Goal: Information Seeking & Learning: Check status

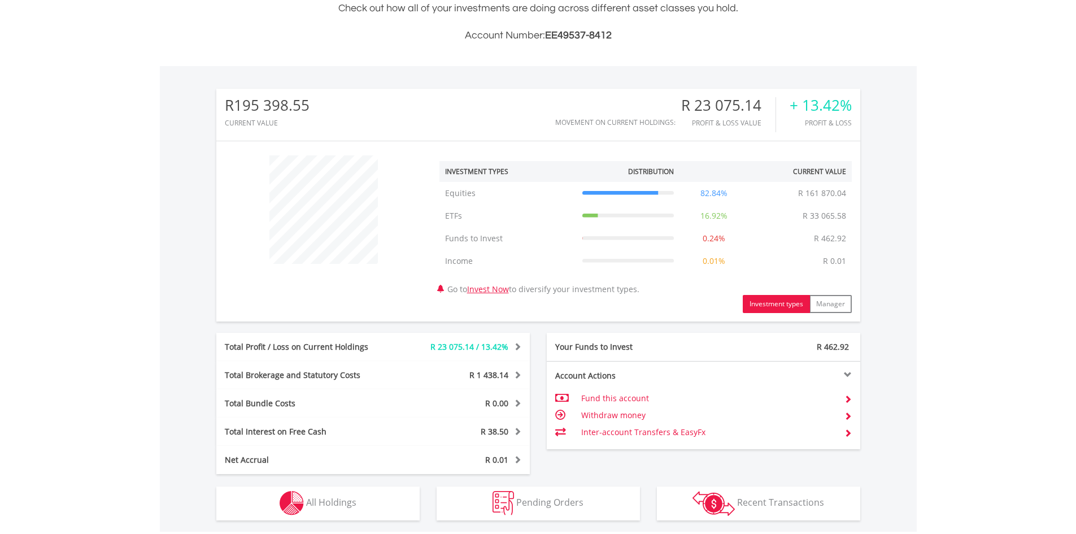
scroll to position [452, 0]
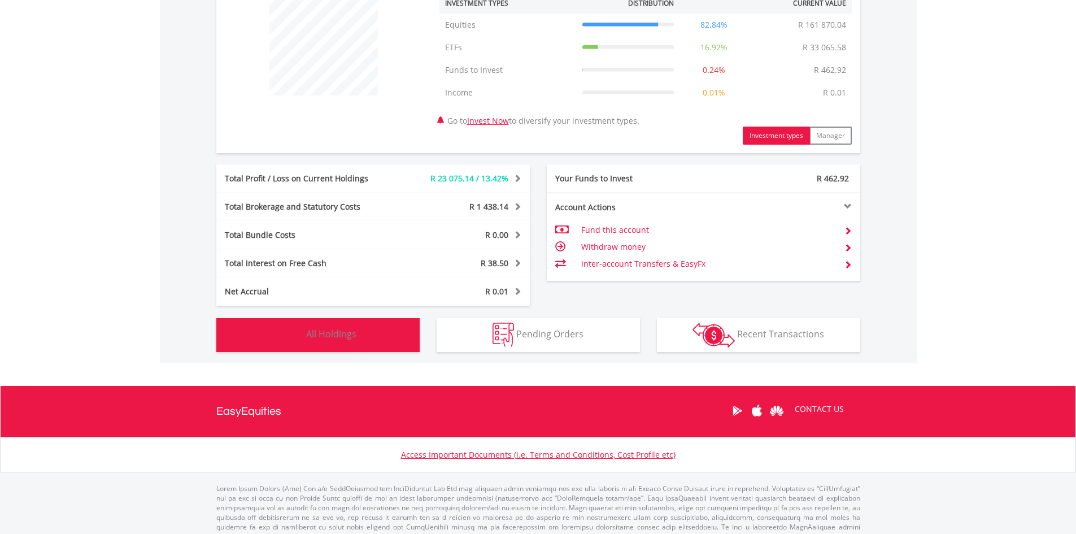
click at [399, 343] on button "Holdings All Holdings" at bounding box center [317, 335] width 203 height 34
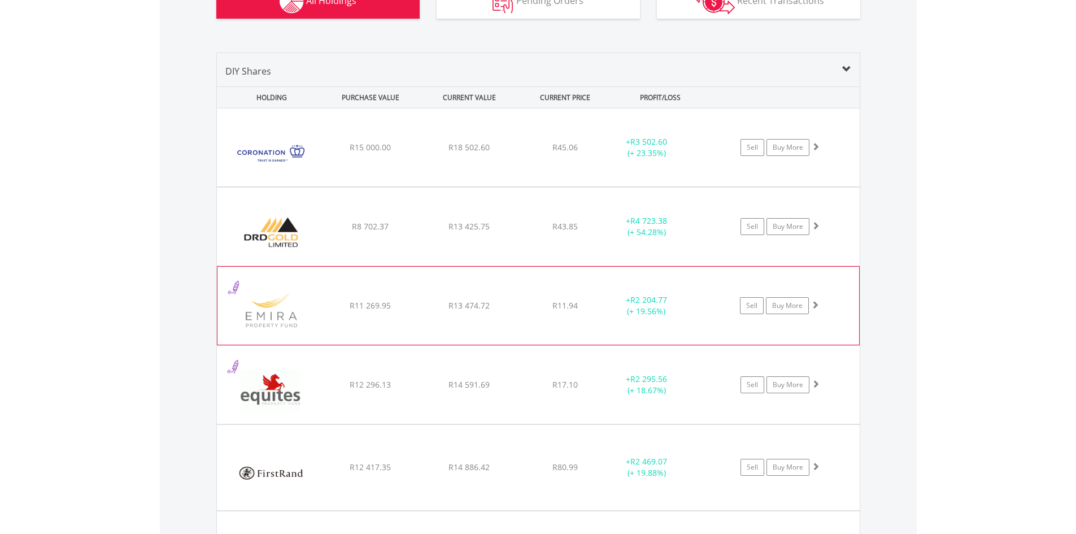
scroll to position [781, 0]
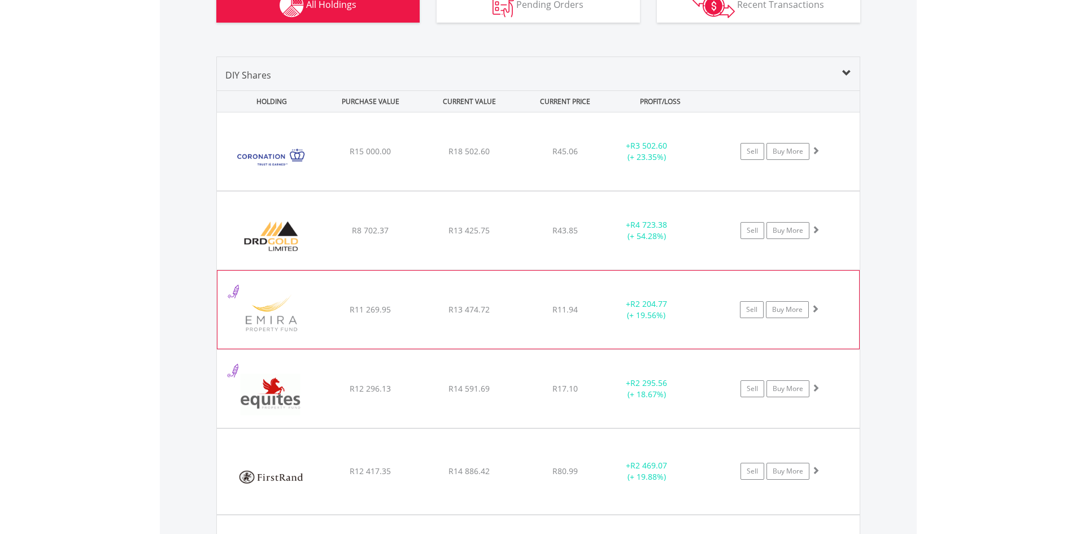
click at [463, 315] on div "R13 474.72" at bounding box center [469, 309] width 96 height 11
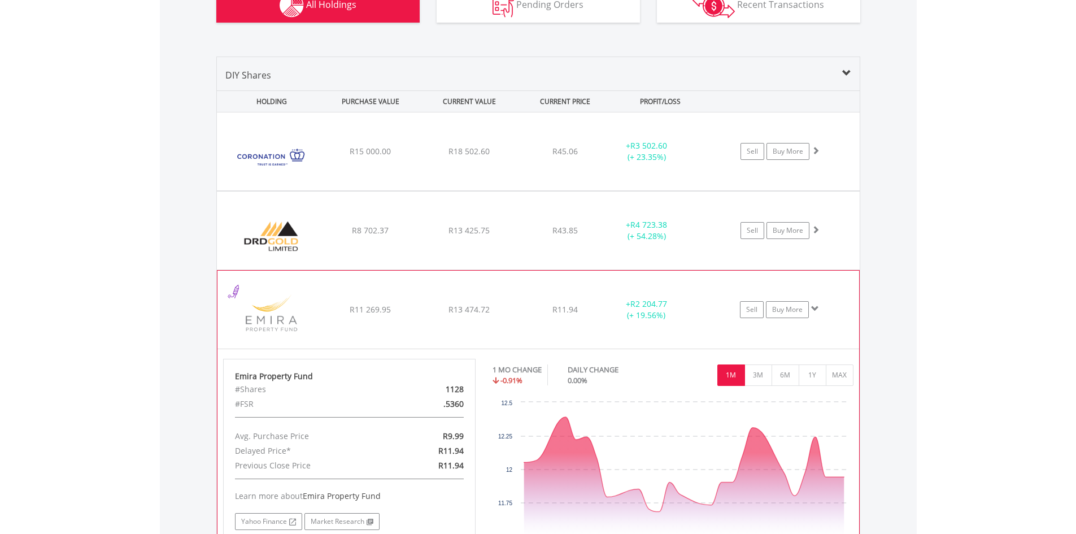
click at [816, 310] on span at bounding box center [815, 308] width 8 height 8
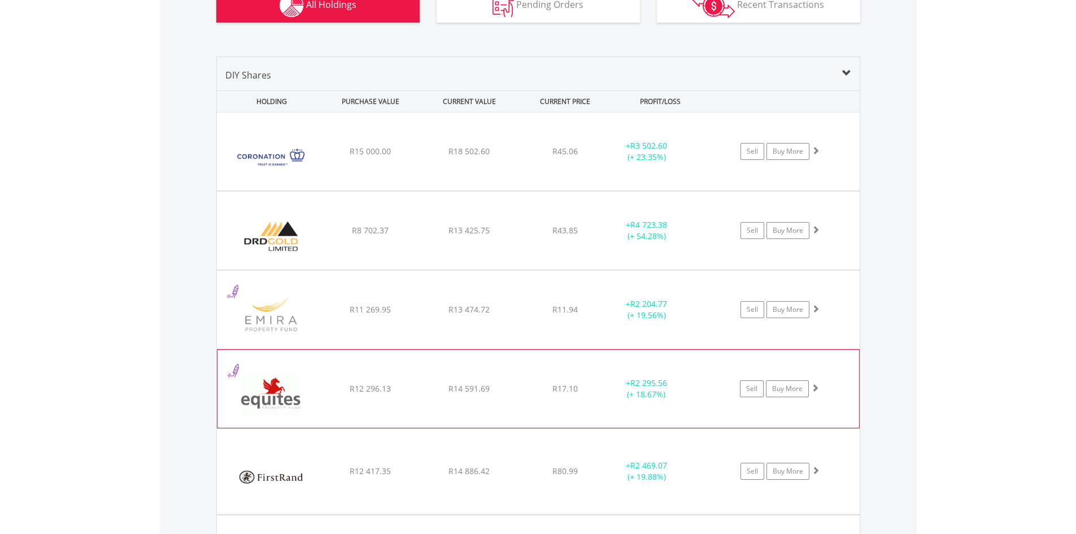
click at [719, 383] on div "Sell Buy More" at bounding box center [784, 388] width 147 height 17
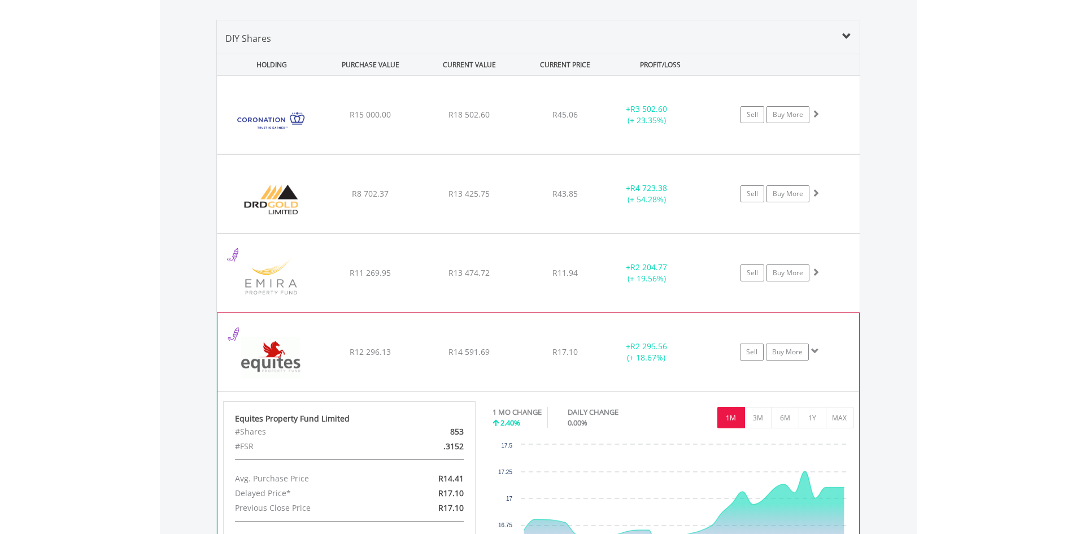
scroll to position [838, 0]
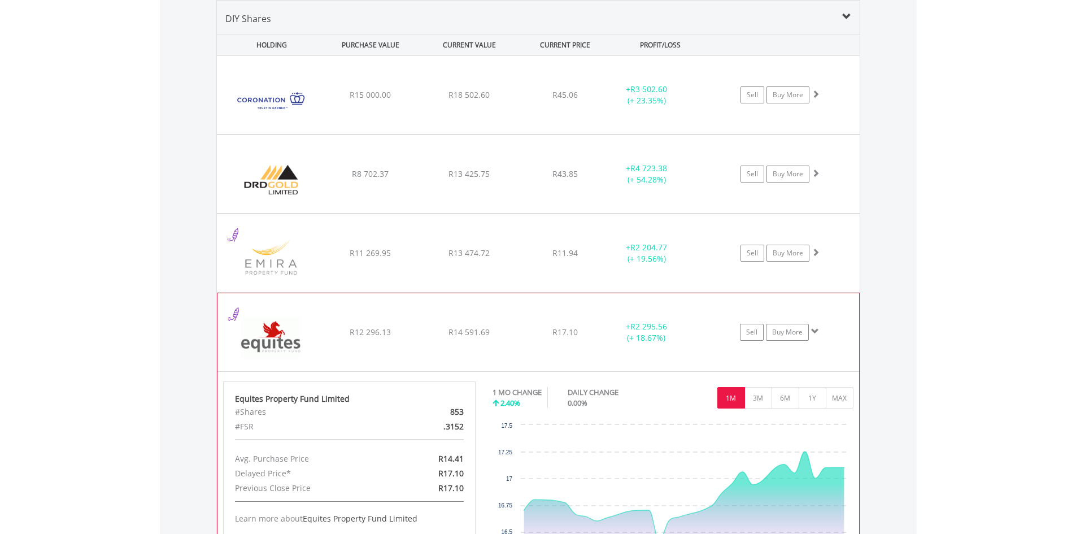
click at [816, 328] on span at bounding box center [815, 331] width 8 height 8
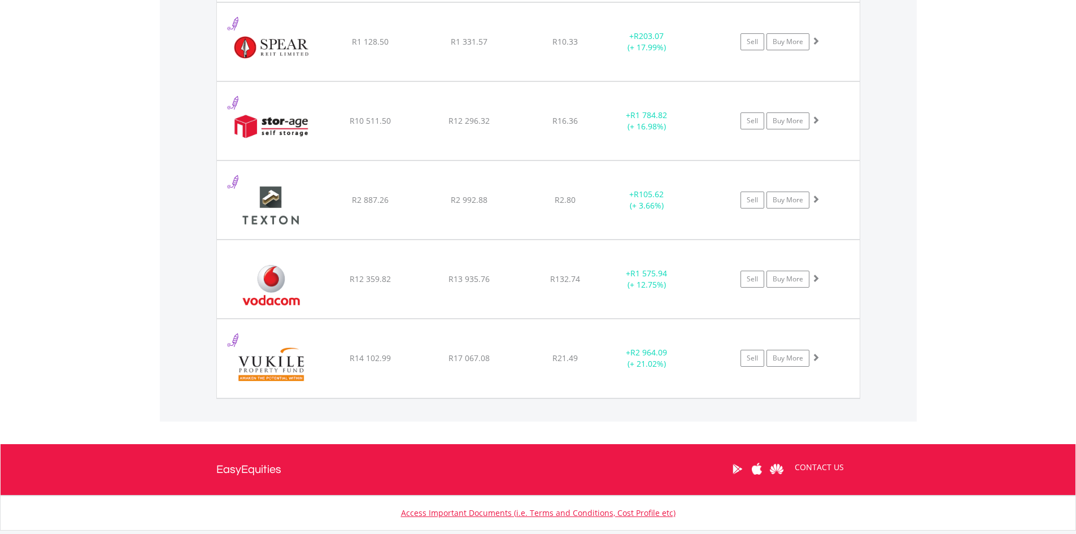
scroll to position [1741, 0]
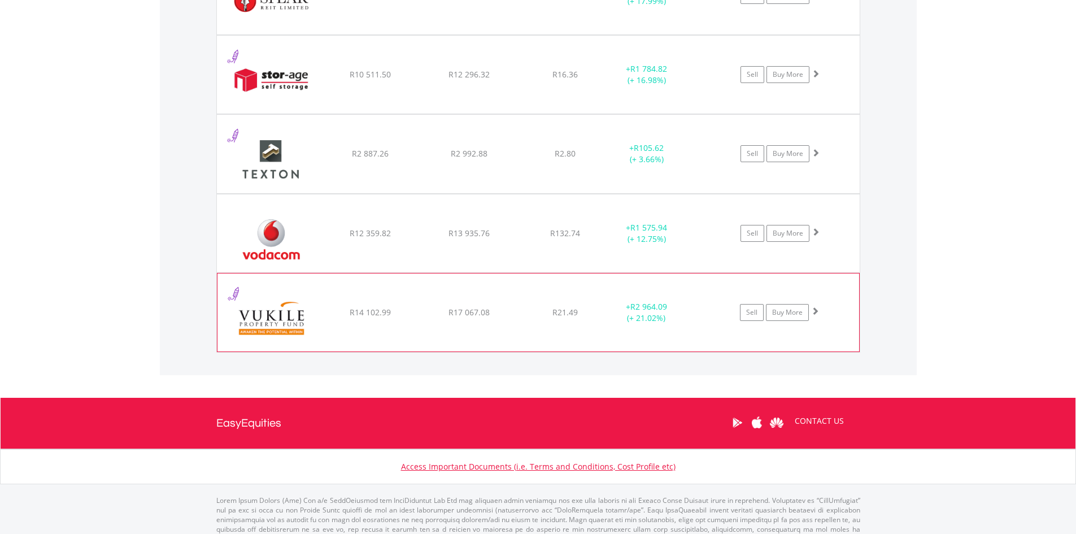
click at [557, 312] on span "R21.49" at bounding box center [564, 312] width 25 height 11
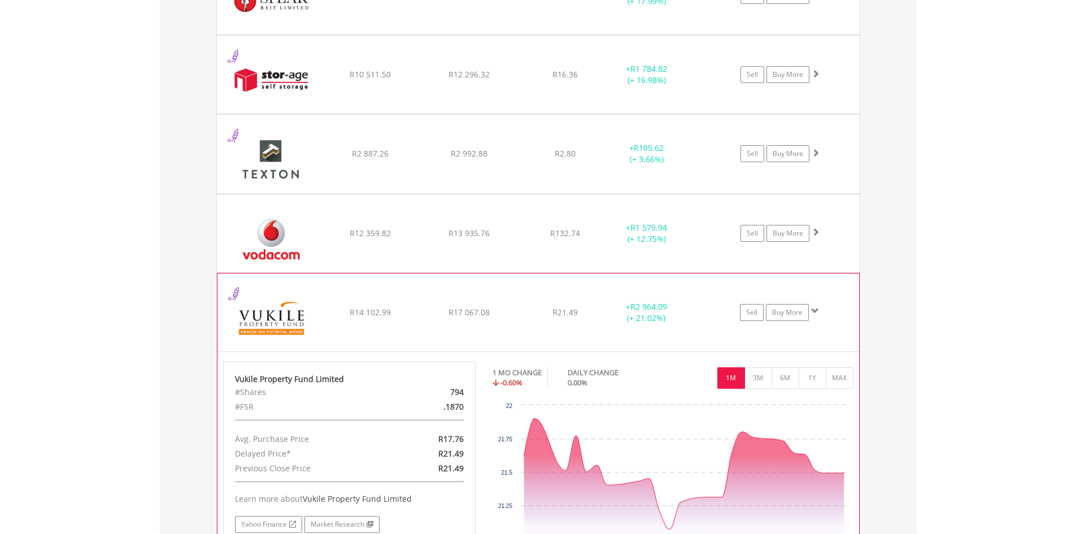
click at [815, 310] on span at bounding box center [815, 311] width 8 height 8
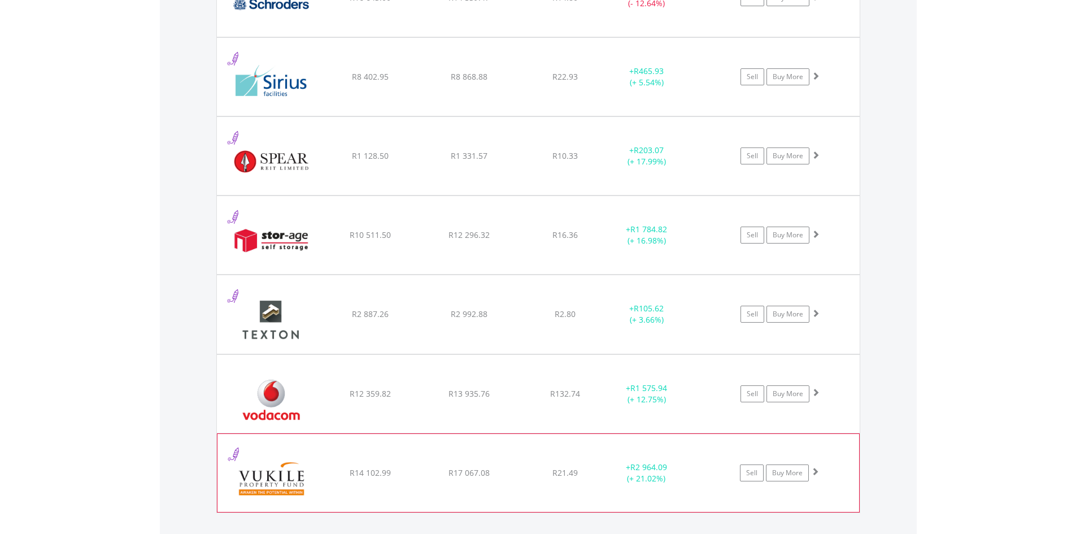
scroll to position [1572, 0]
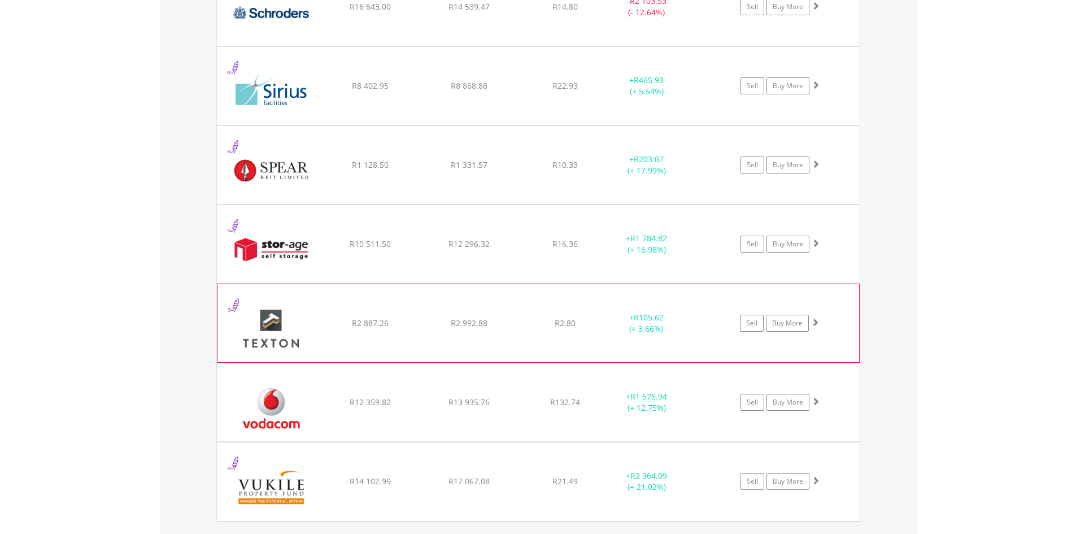
click at [609, 338] on div "﻿ Texton Property Fund Limited R2 887.26 R2 992.88 R2.80 + R105.62 (+ 3.66%) Se…" at bounding box center [538, 323] width 642 height 78
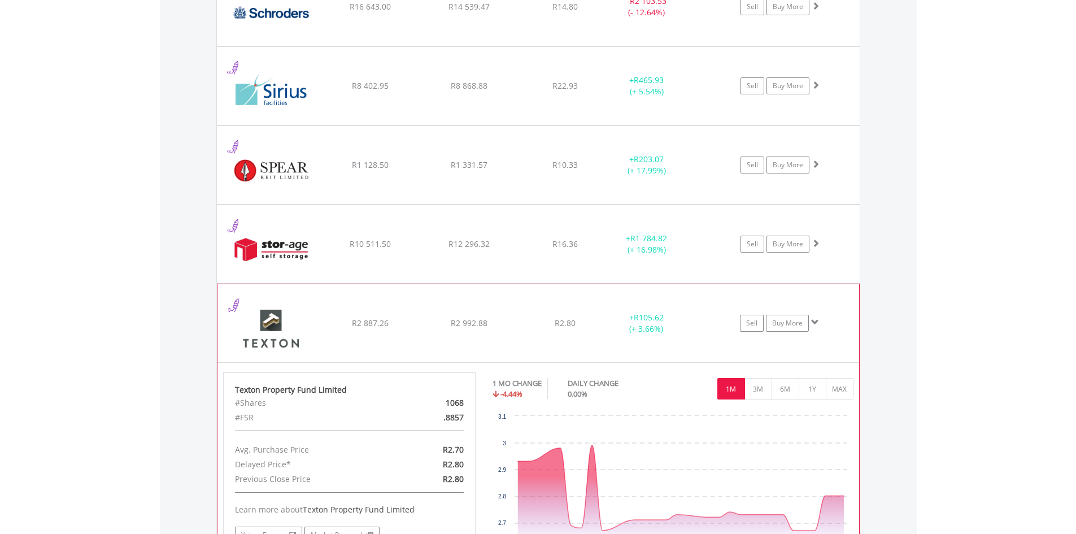
click at [816, 321] on span at bounding box center [815, 322] width 8 height 8
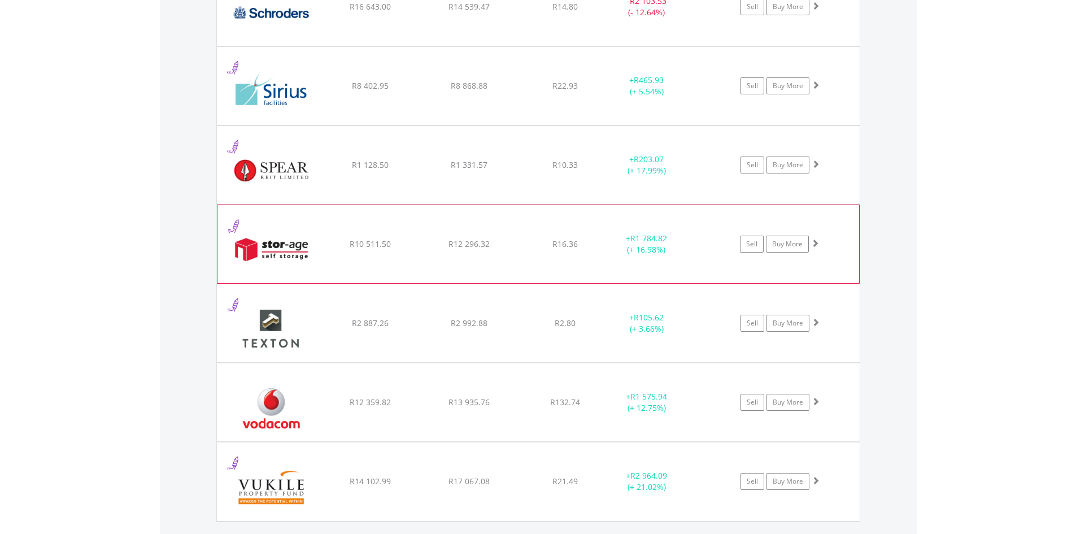
click at [812, 268] on div "﻿ Stor-Age Property REIT Limited R10 511.50 R12 296.32 R16.36 + R1 784.82 (+ 16…" at bounding box center [538, 244] width 642 height 78
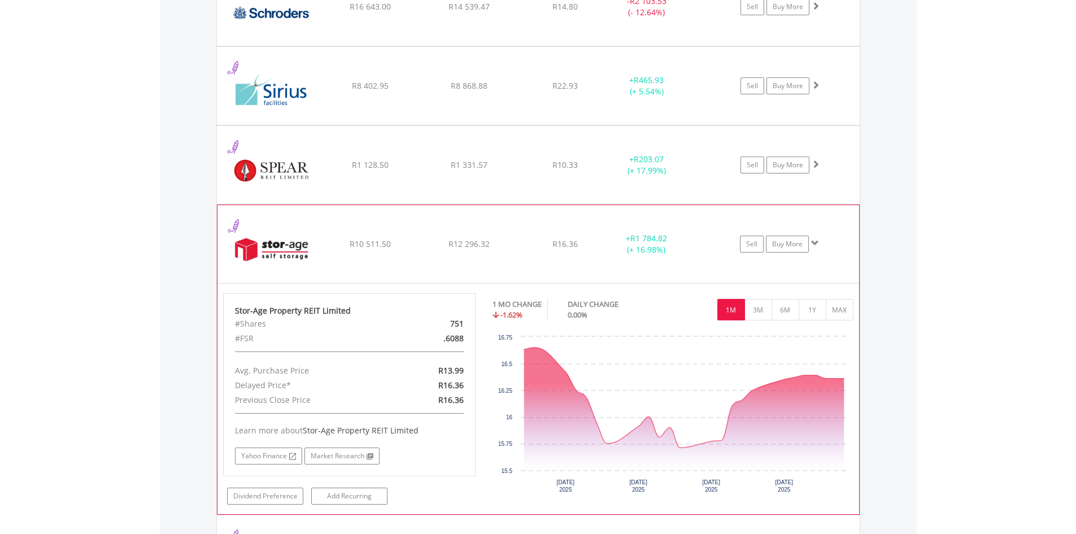
click at [816, 243] on span at bounding box center [815, 243] width 8 height 8
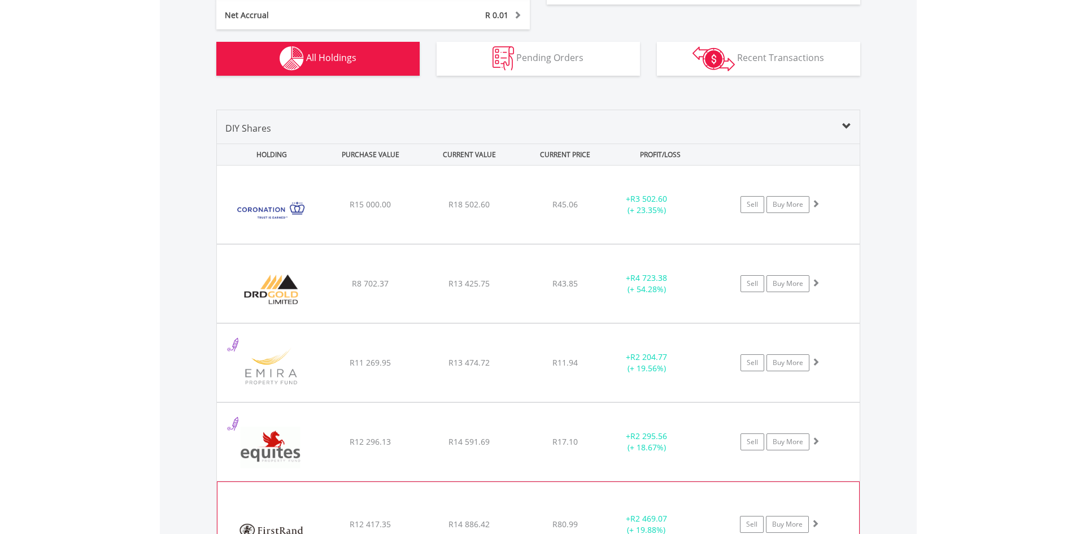
scroll to position [725, 0]
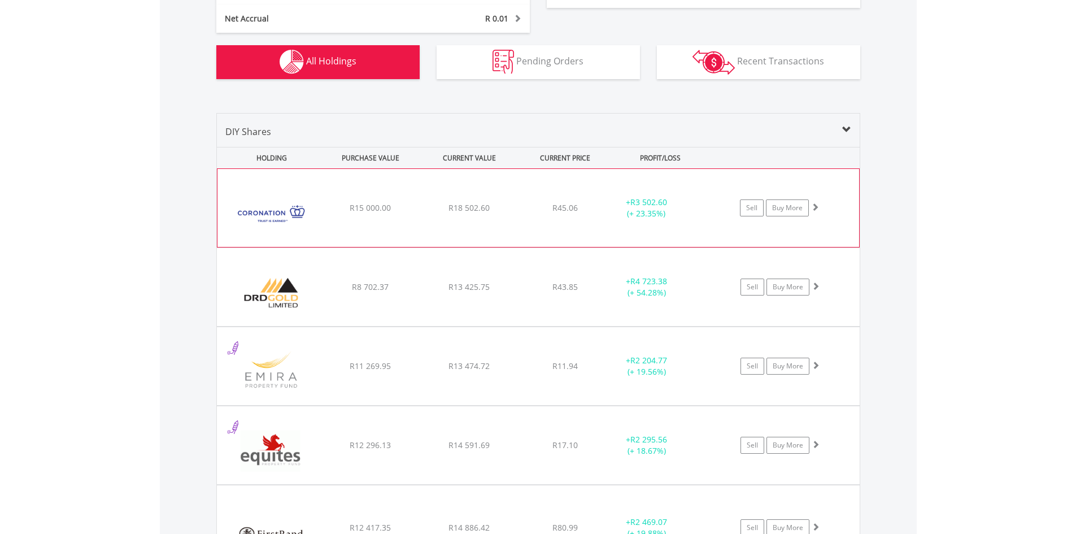
click at [694, 215] on div "+ R3 502.60 (+ 23.35%)" at bounding box center [660, 208] width 113 height 23
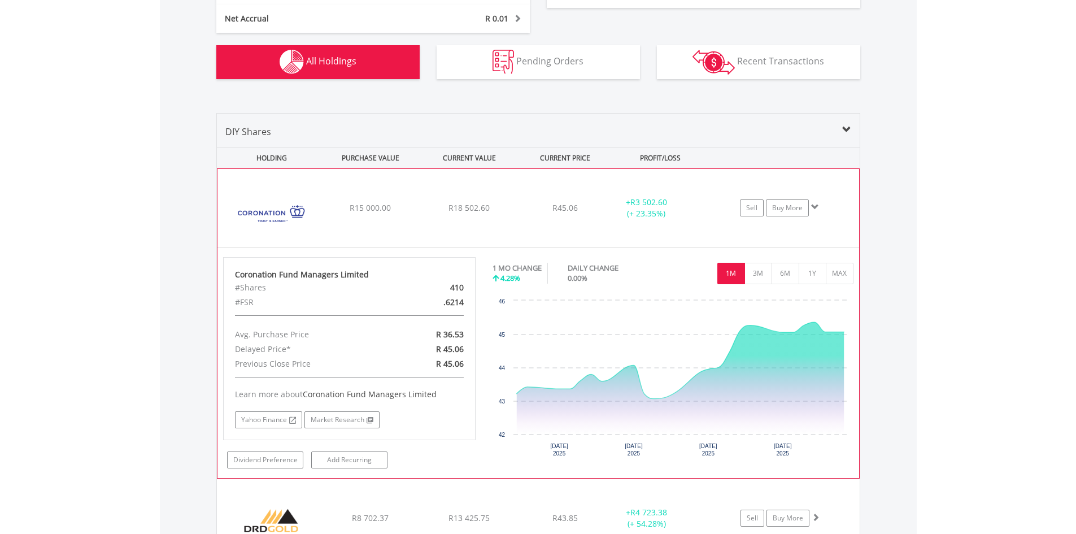
click at [813, 208] on span at bounding box center [815, 207] width 8 height 8
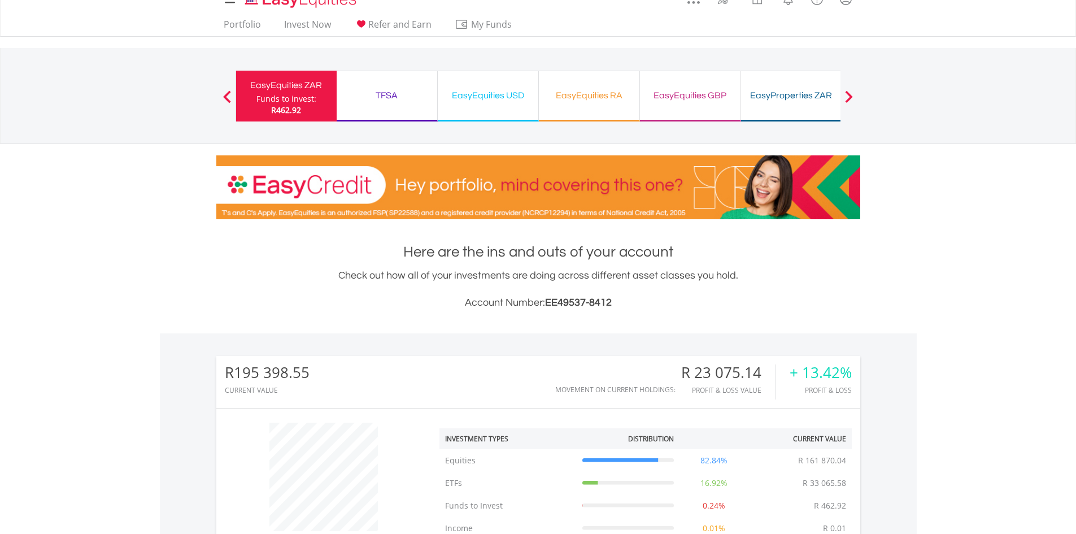
scroll to position [0, 0]
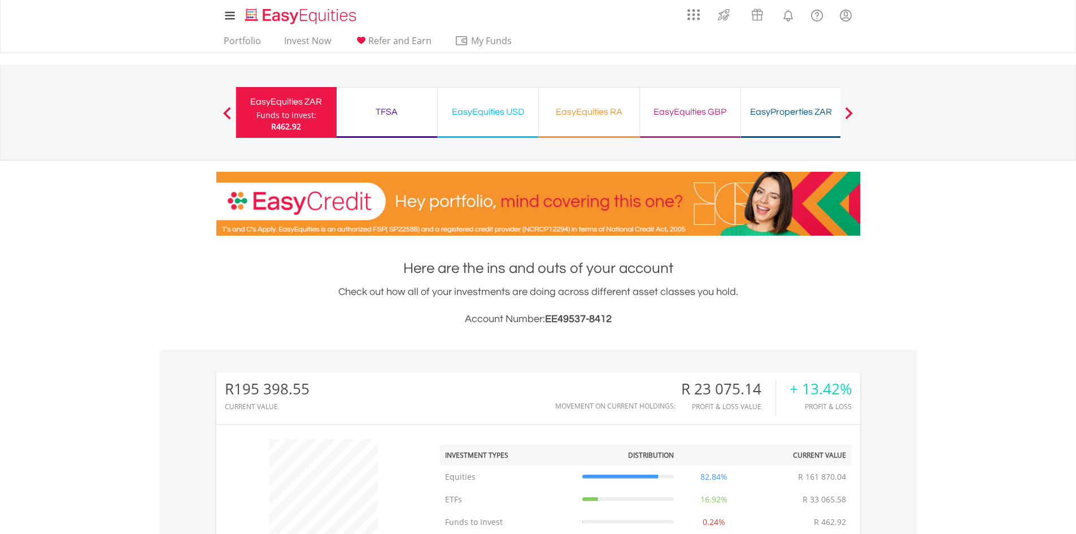
click at [386, 104] on div "TFSA" at bounding box center [386, 112] width 87 height 16
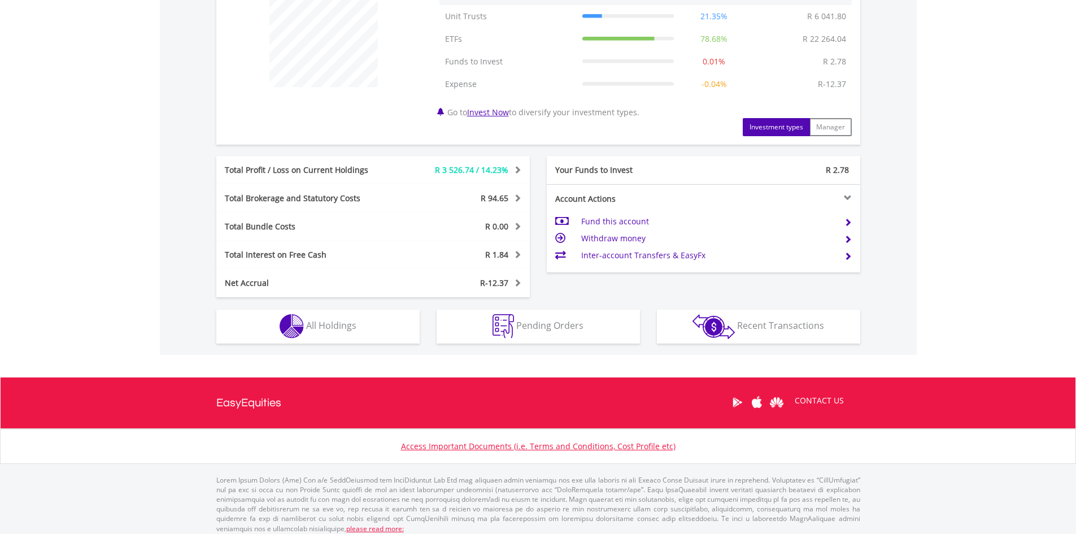
scroll to position [467, 0]
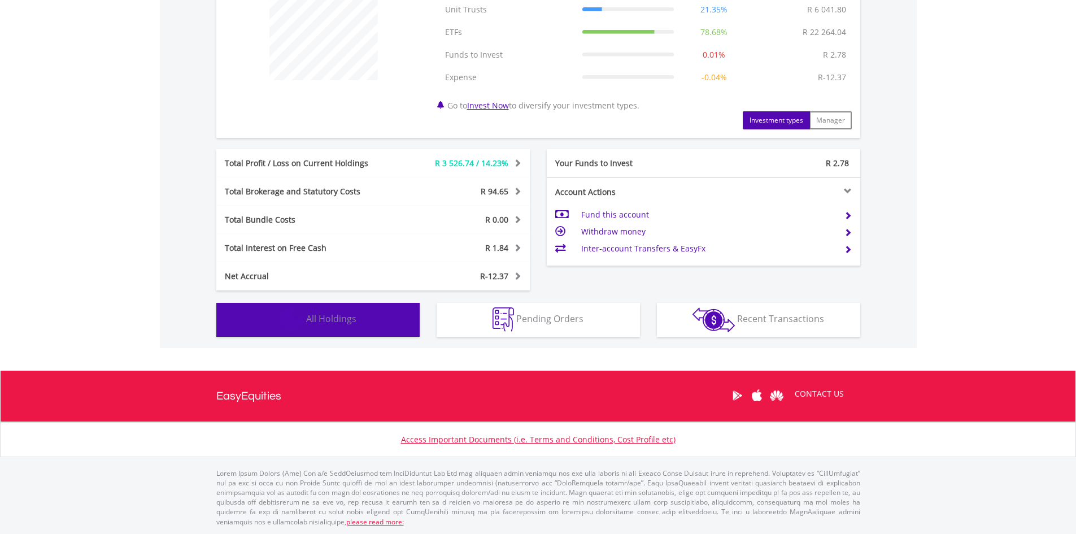
click at [356, 316] on span "All Holdings" at bounding box center [331, 318] width 50 height 12
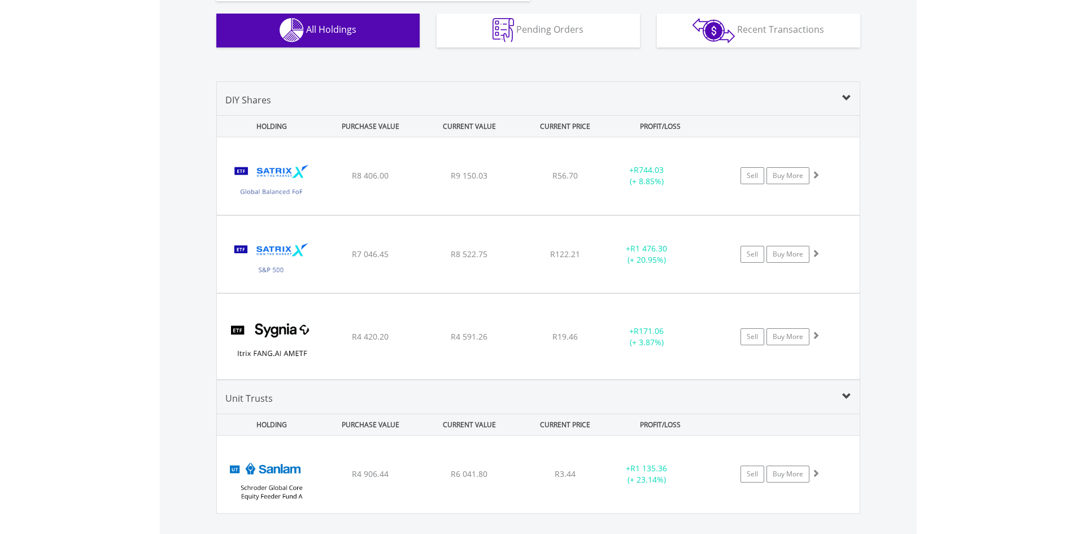
scroll to position [781, 0]
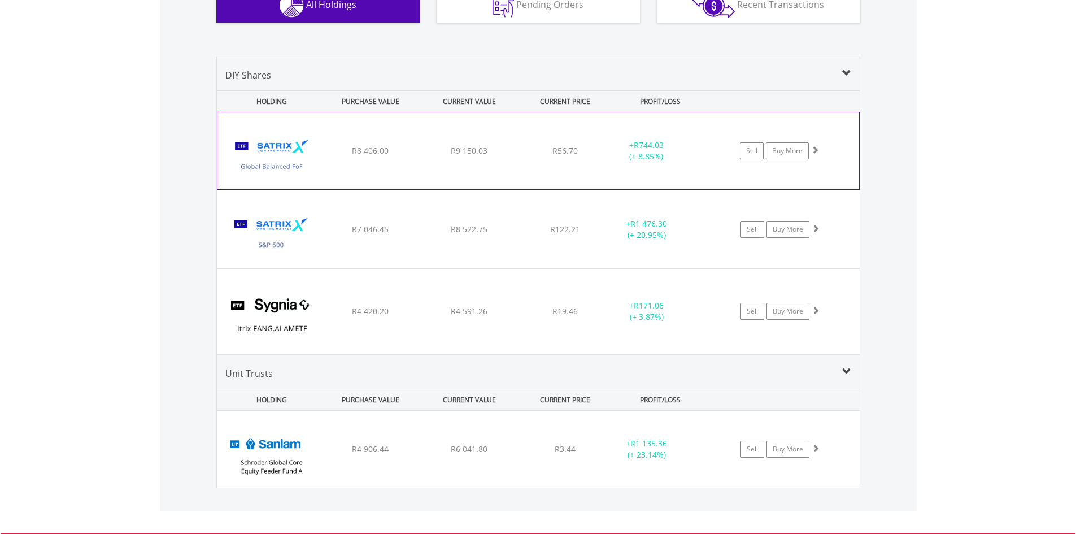
click at [511, 171] on div "﻿ Satrix Global Balanced Fund of Funds ETF R8 406.00 R9 150.03 R56.70 + R744.03…" at bounding box center [538, 150] width 642 height 77
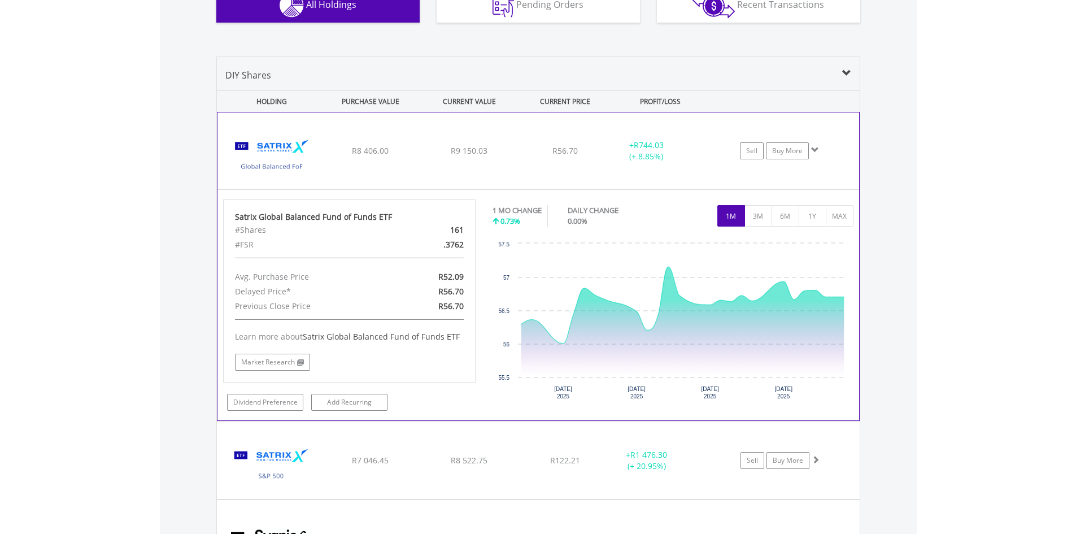
click at [817, 151] on span at bounding box center [815, 150] width 8 height 8
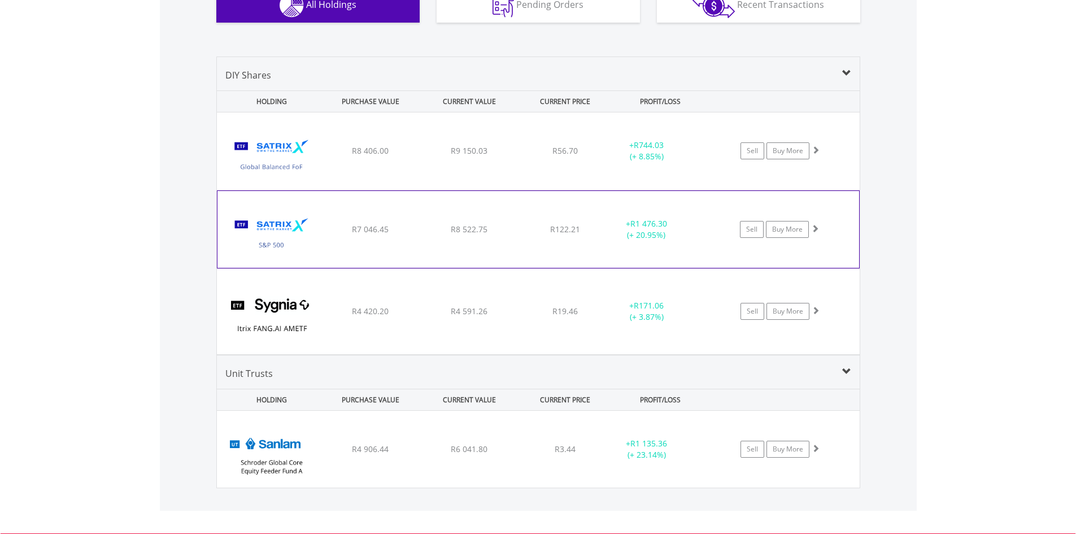
click at [719, 233] on div "Sell Buy More" at bounding box center [784, 229] width 147 height 17
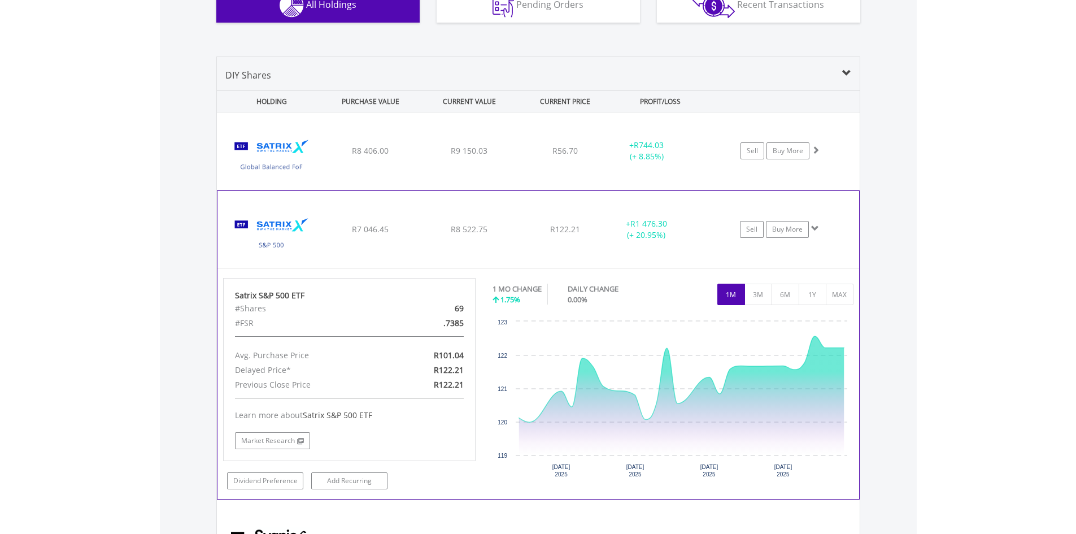
click at [813, 228] on span at bounding box center [815, 228] width 8 height 8
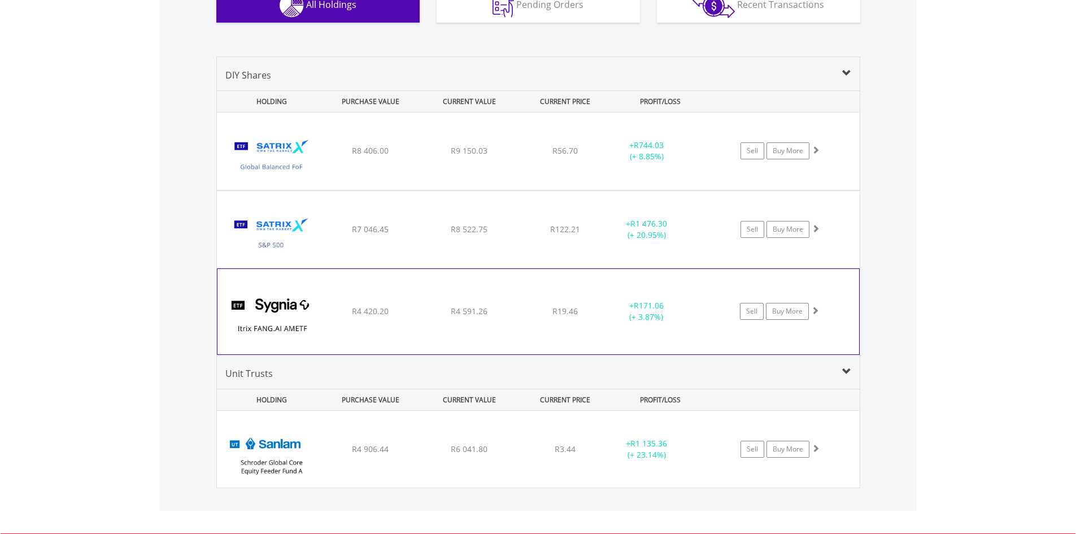
click at [667, 312] on div "+ R171.06 (+ 3.87%)" at bounding box center [646, 311] width 85 height 23
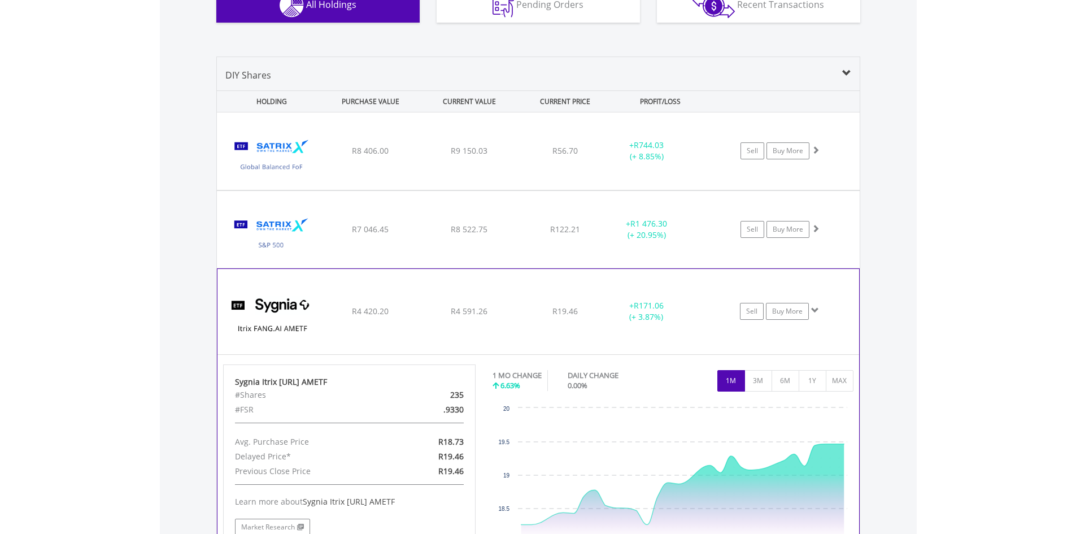
click at [816, 312] on span at bounding box center [815, 310] width 8 height 8
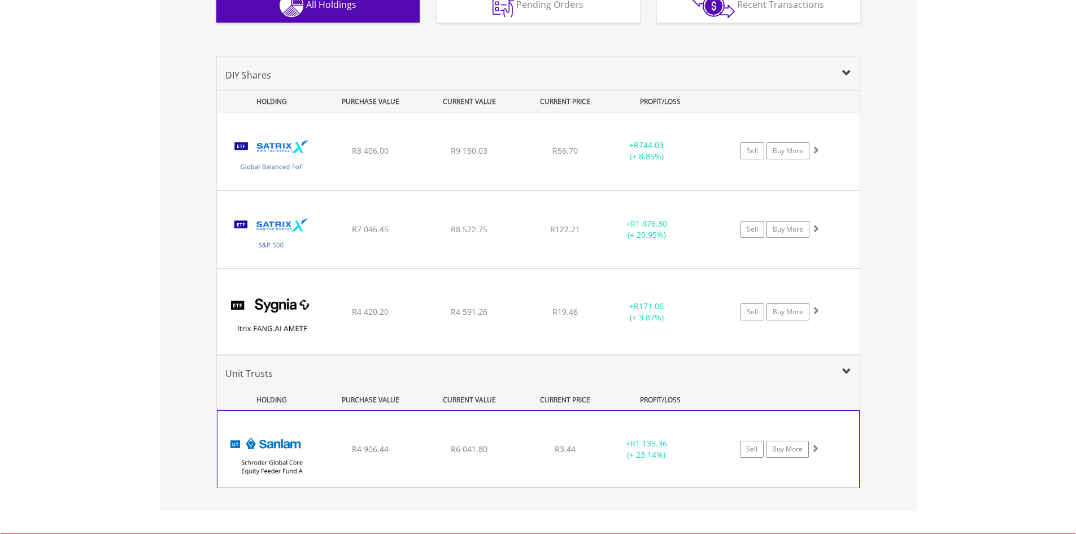
click at [715, 453] on div "Sell Buy More" at bounding box center [784, 449] width 147 height 17
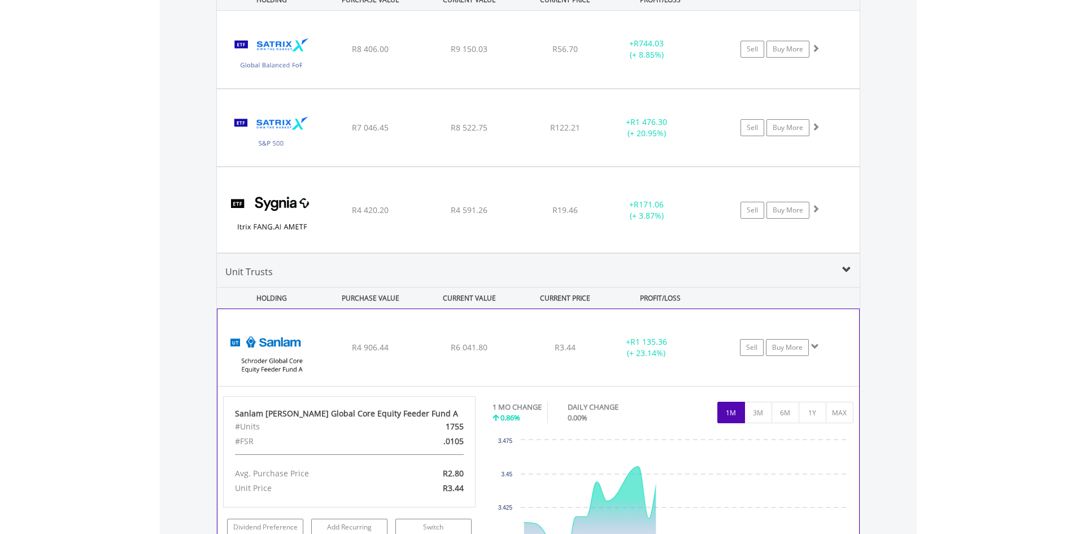
scroll to position [894, 0]
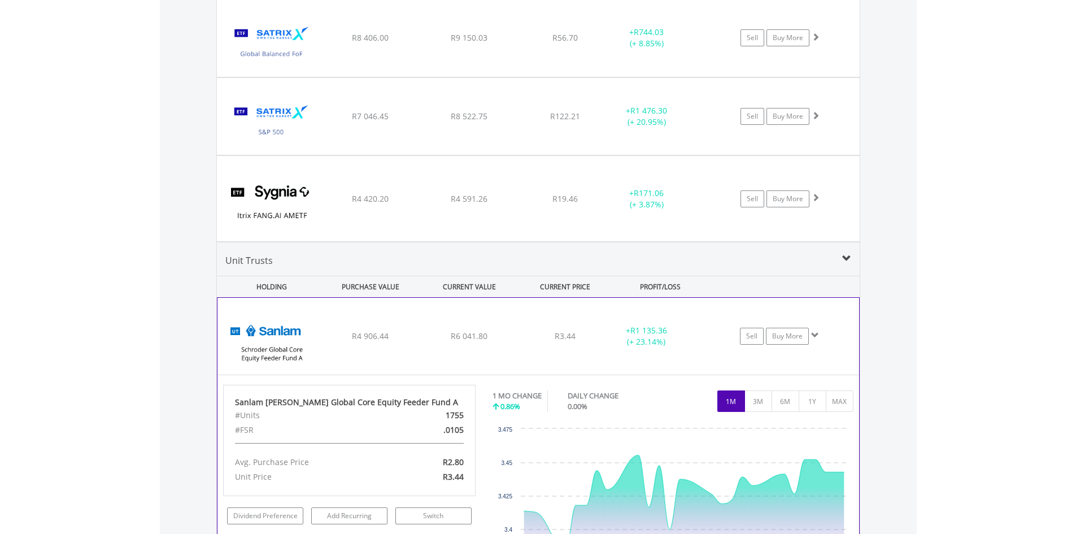
click at [817, 336] on span at bounding box center [815, 335] width 8 height 8
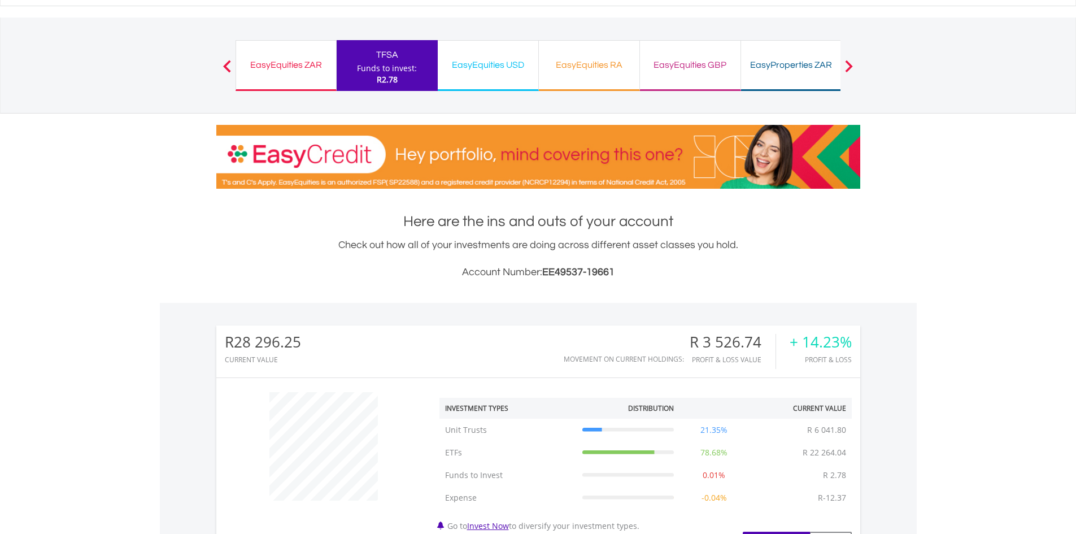
scroll to position [0, 0]
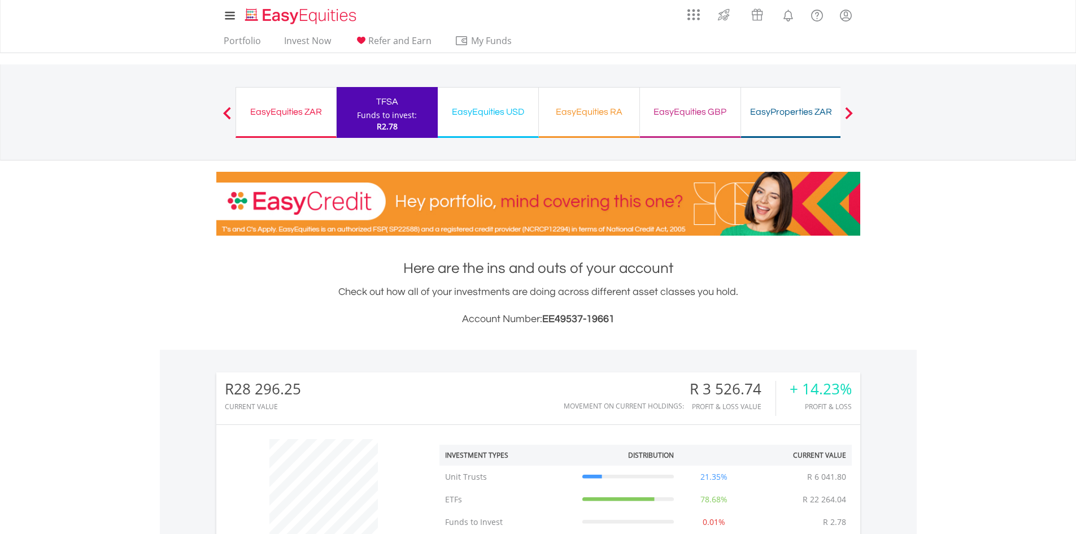
click at [611, 117] on div "EasyEquities RA" at bounding box center [589, 112] width 87 height 16
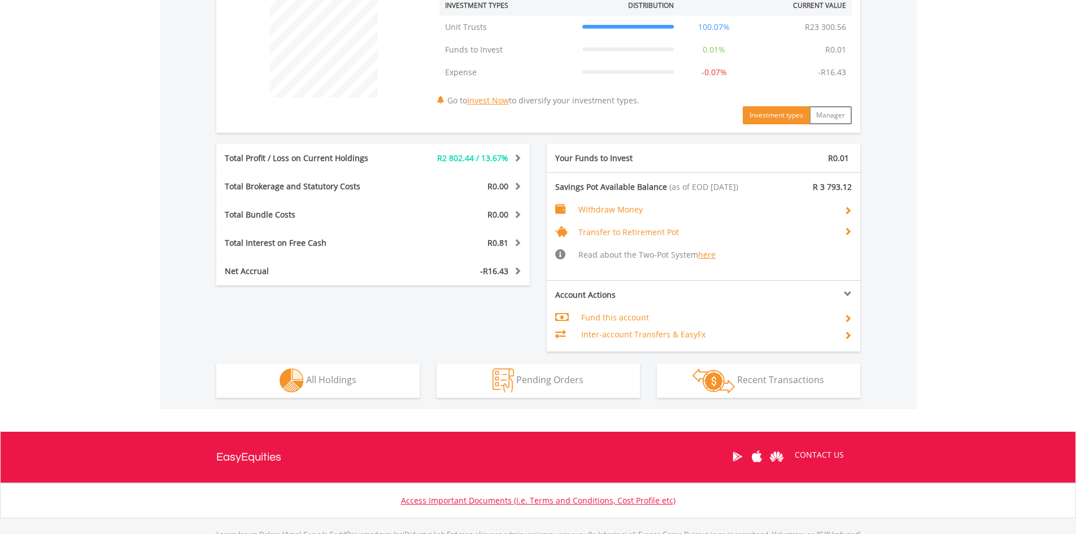
scroll to position [452, 0]
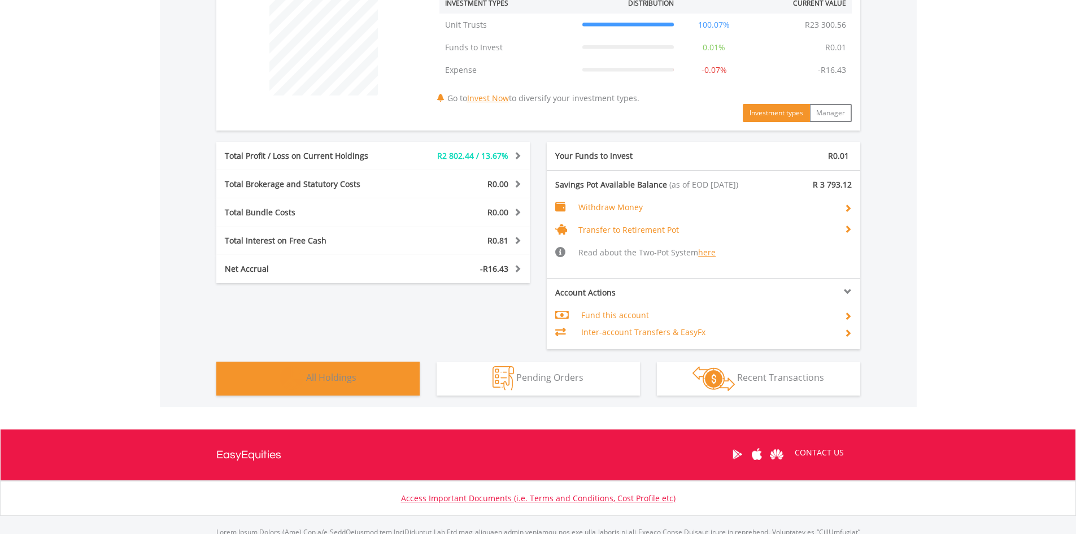
click at [369, 382] on button "Holdings All Holdings" at bounding box center [317, 379] width 203 height 34
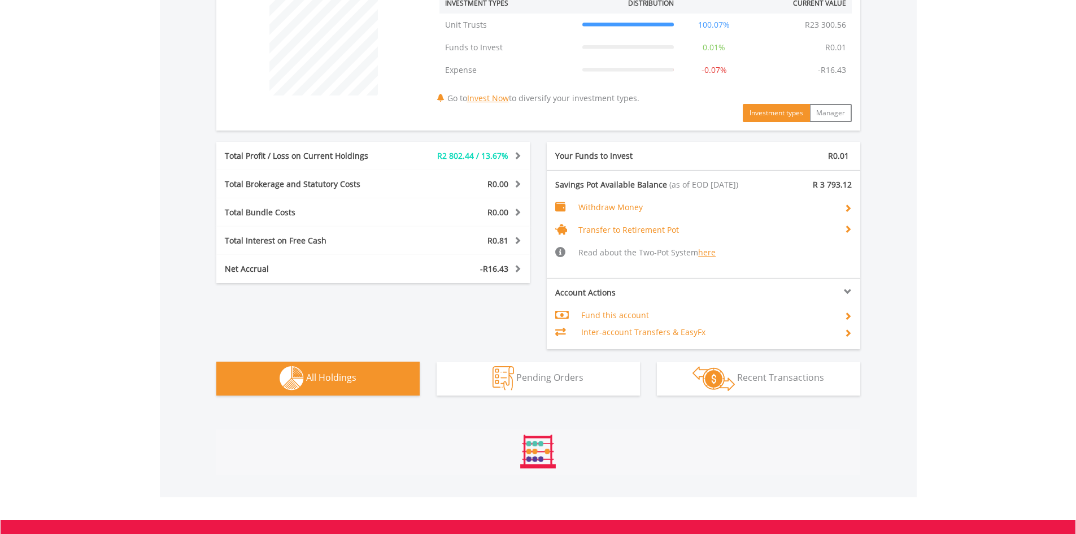
scroll to position [846, 0]
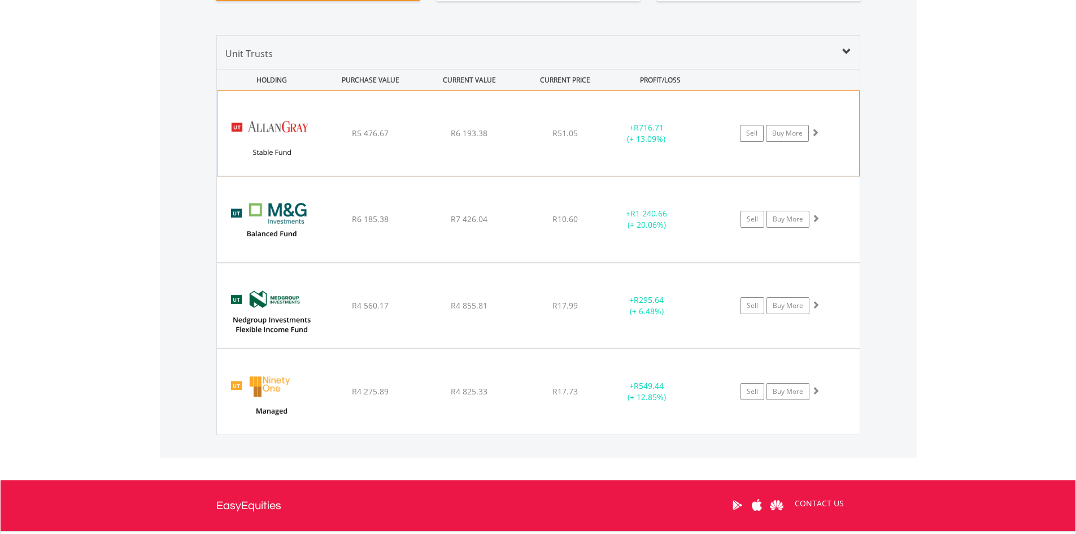
click at [486, 150] on div "﻿ Allan Gray Stable Fund R5 476.67 R6 193.38 R51.05 + R716.71 (+ 13.09%) Sell B…" at bounding box center [538, 133] width 642 height 85
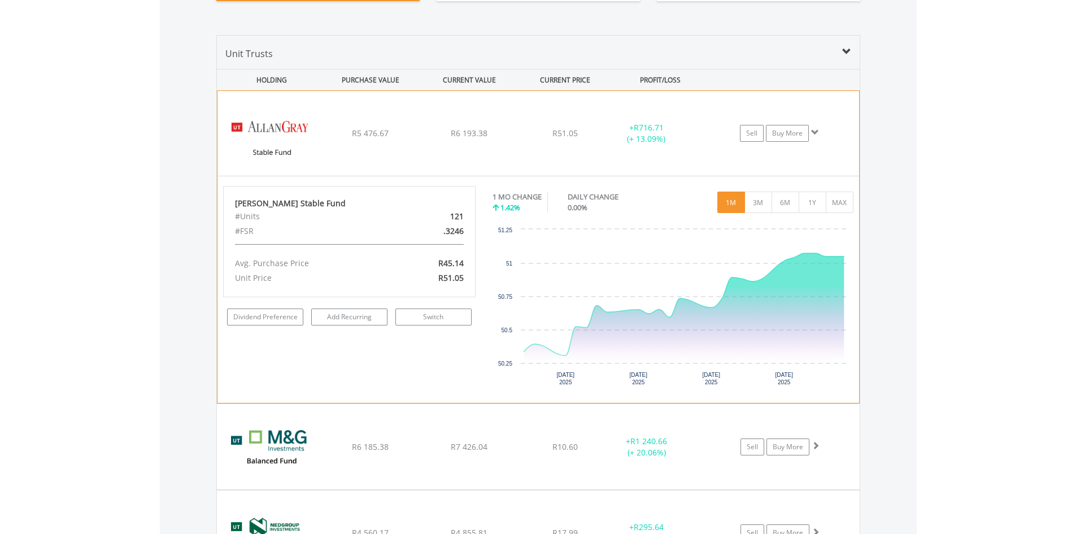
click at [818, 134] on span at bounding box center [815, 132] width 8 height 8
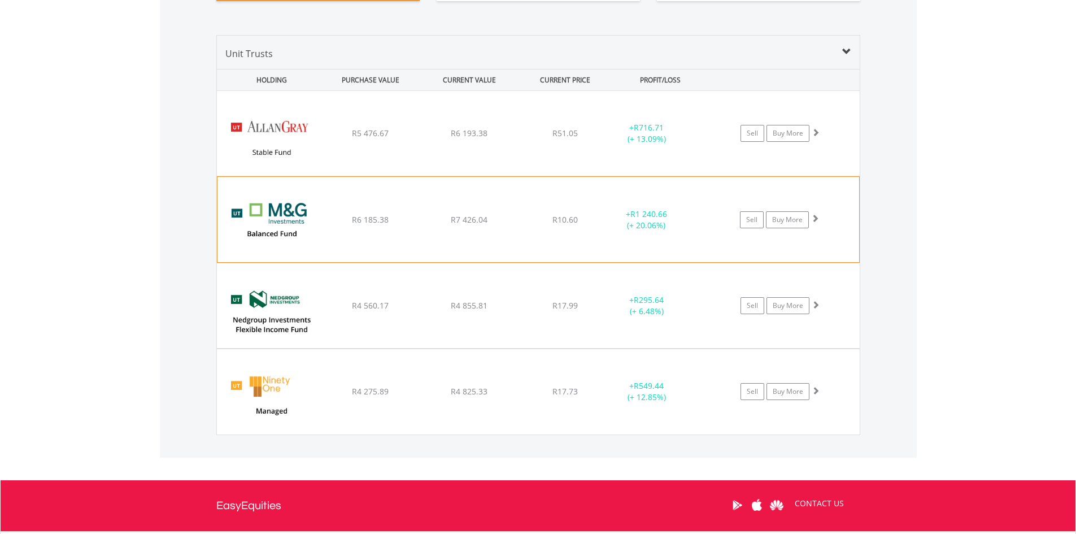
click at [713, 228] on div "+ R1 240.66 (+ 20.06%)" at bounding box center [660, 219] width 113 height 23
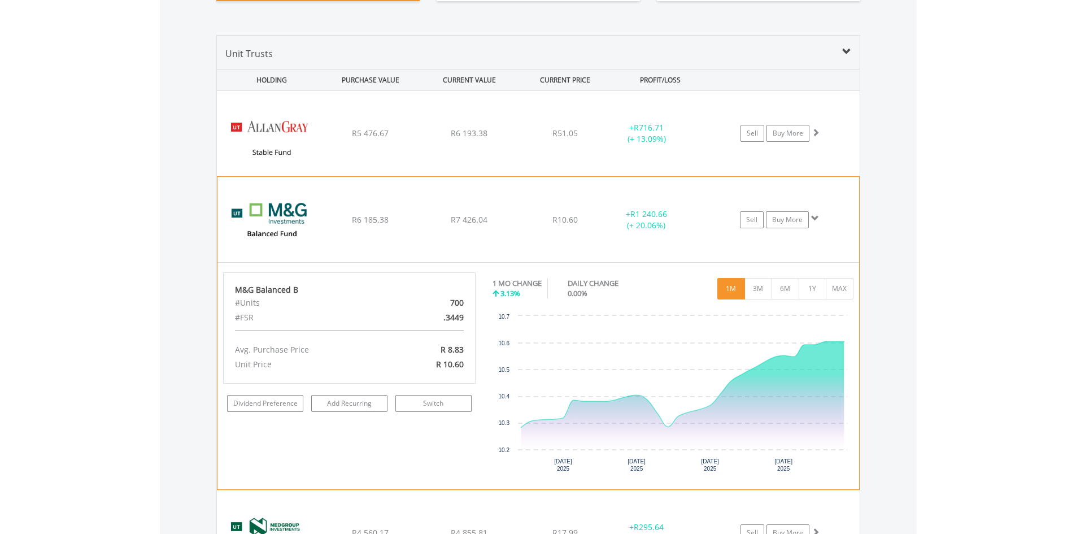
click at [816, 216] on span at bounding box center [815, 218] width 8 height 8
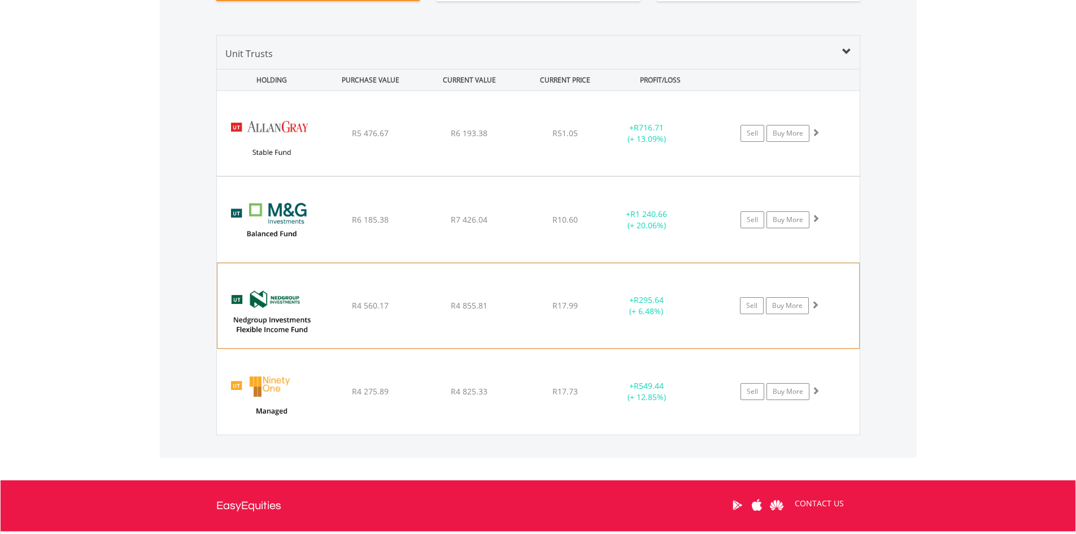
click at [695, 293] on div "﻿ Nedgroup Investments Flexible Income Fund B1 R4 560.17 R4 855.81 R17.99 + R29…" at bounding box center [538, 305] width 642 height 85
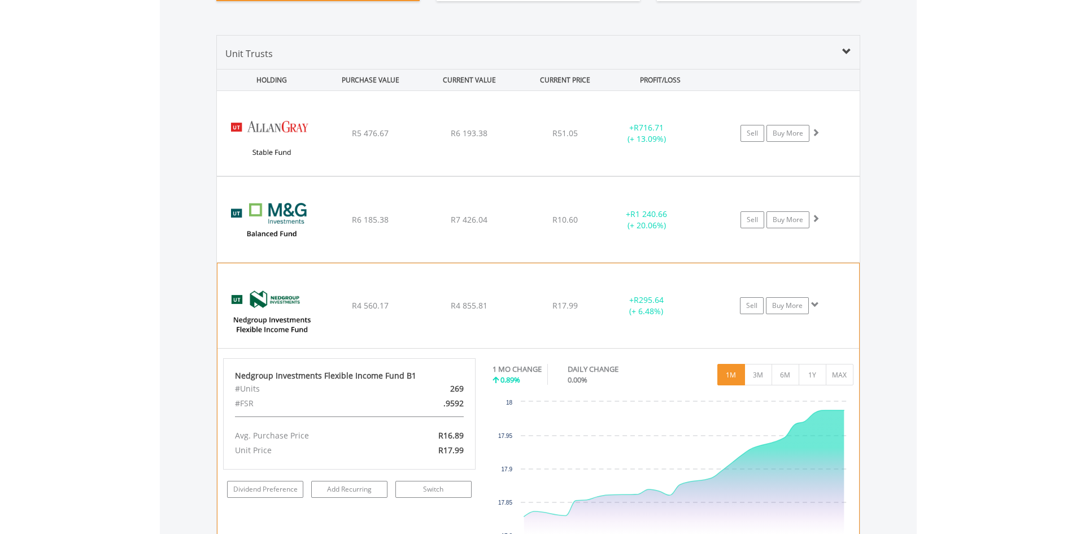
click at [817, 302] on span at bounding box center [815, 305] width 8 height 8
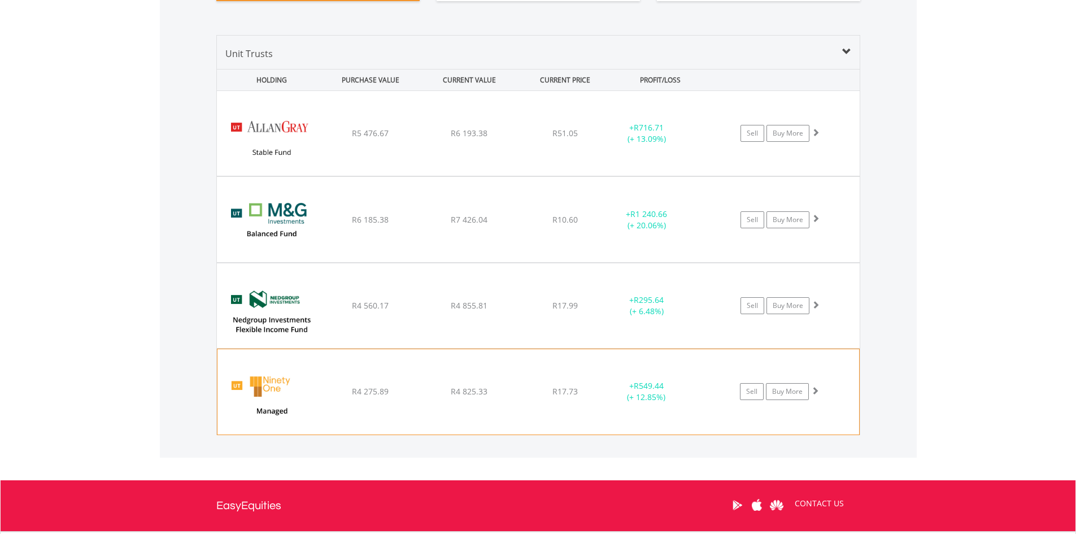
click at [730, 364] on div "﻿ Ninety One Managed E R4 275.89 R4 825.33 R17.73 + R549.44 (+ 12.85%) Sell Buy…" at bounding box center [538, 391] width 642 height 85
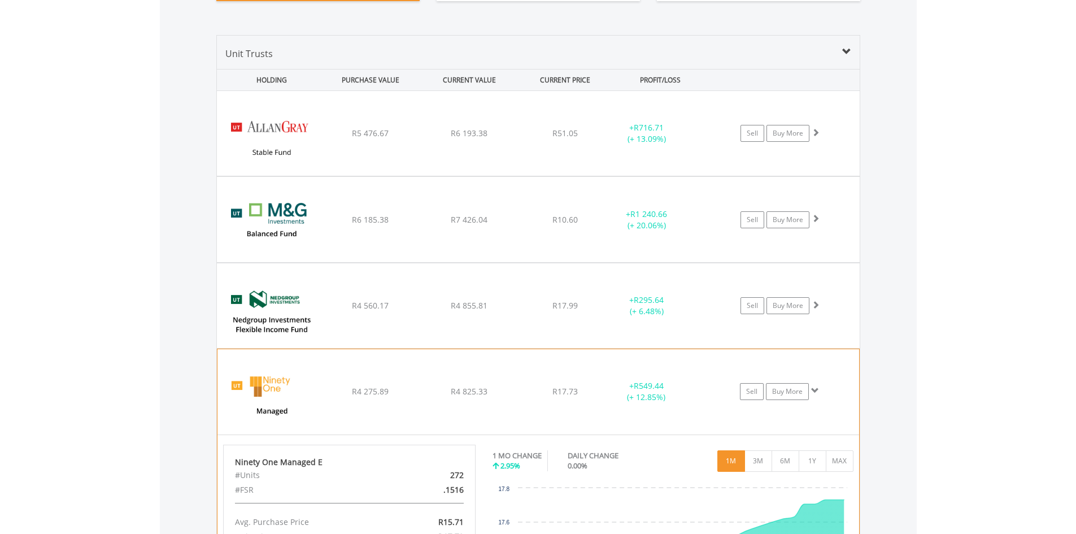
click at [815, 389] on span at bounding box center [815, 390] width 8 height 8
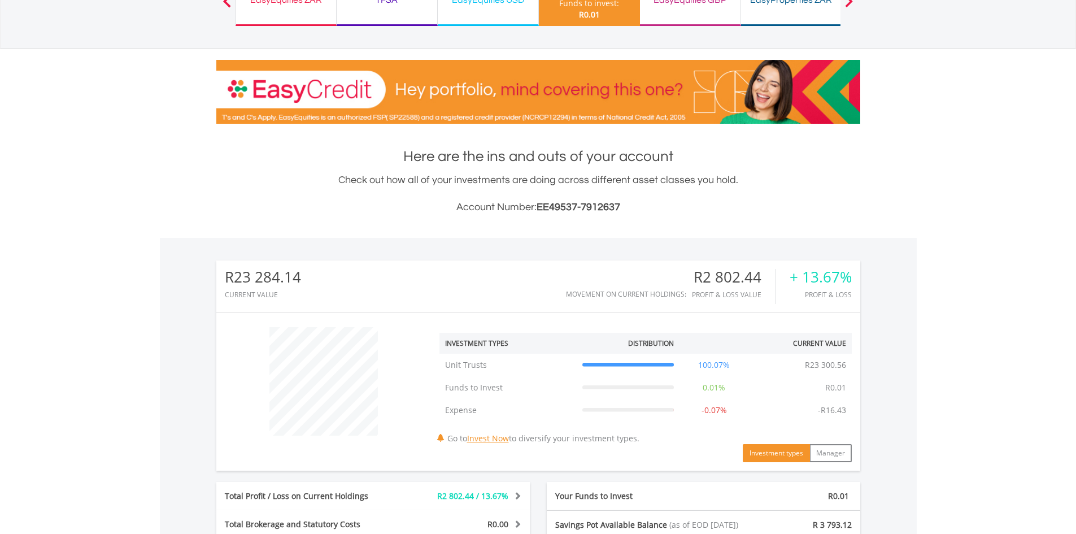
scroll to position [0, 0]
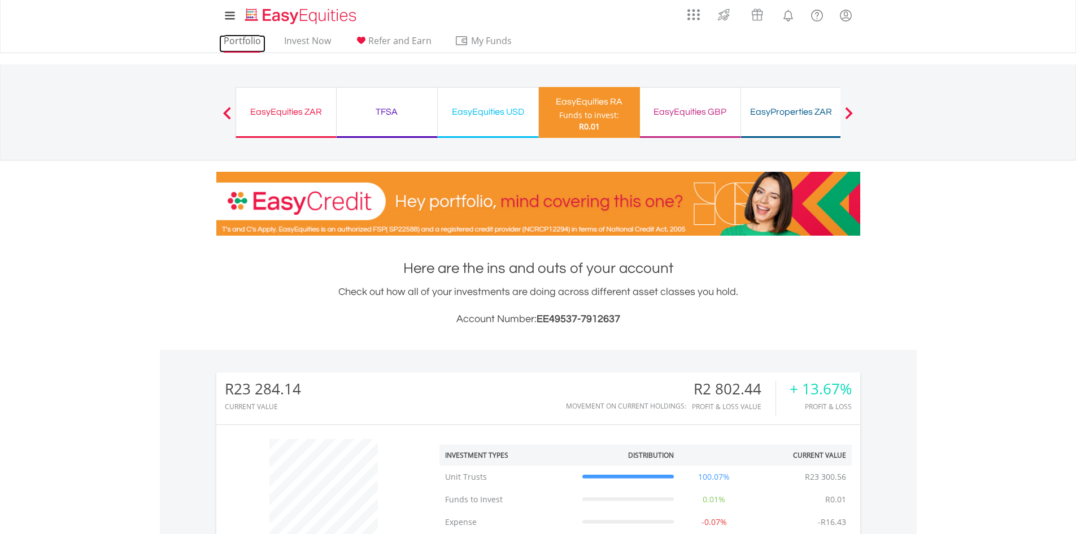
click at [257, 40] on link "Portfolio" at bounding box center [242, 44] width 46 height 18
